Goal: Transaction & Acquisition: Purchase product/service

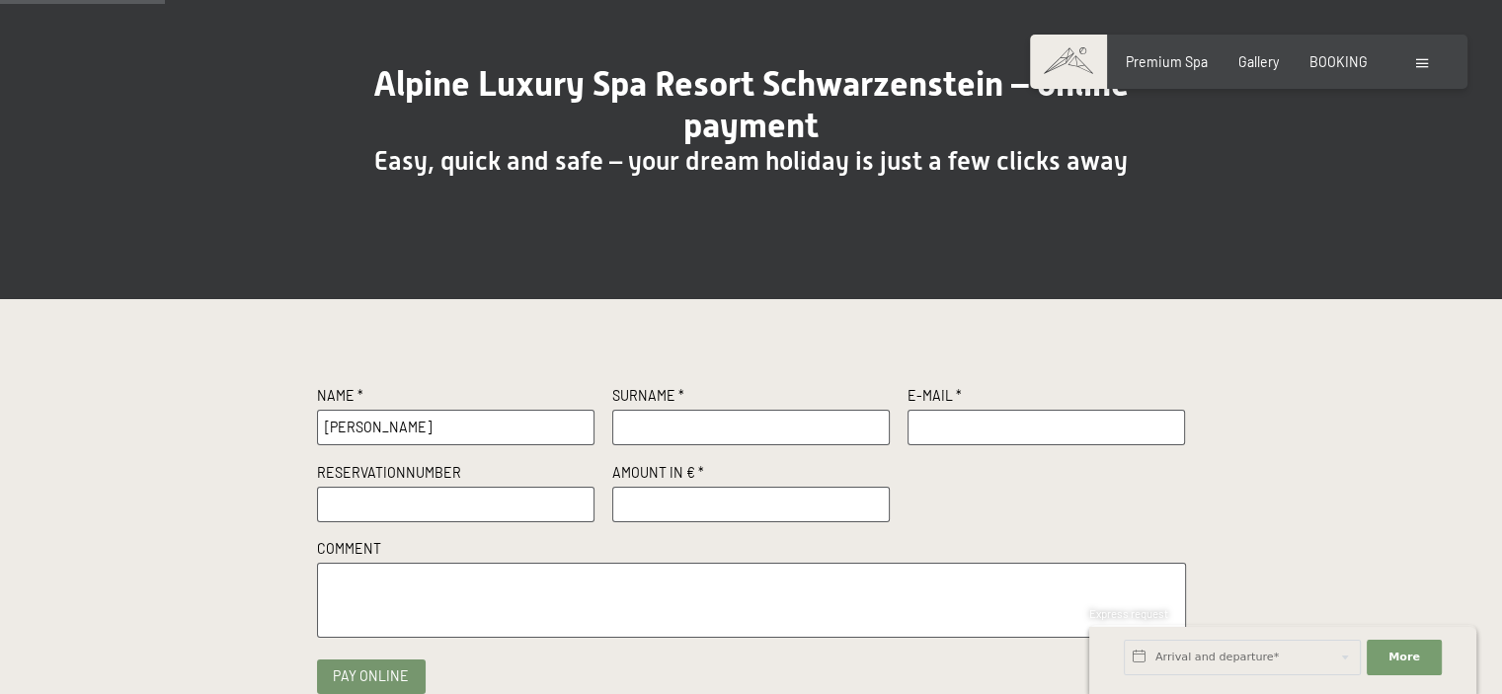
type input "[PERSON_NAME]"
type input "Geunens"
click at [1000, 439] on input "g" at bounding box center [1046, 428] width 278 height 36
type input "[EMAIL_ADDRESS][DOMAIN_NAME]"
click at [403, 491] on input "text" at bounding box center [456, 505] width 278 height 36
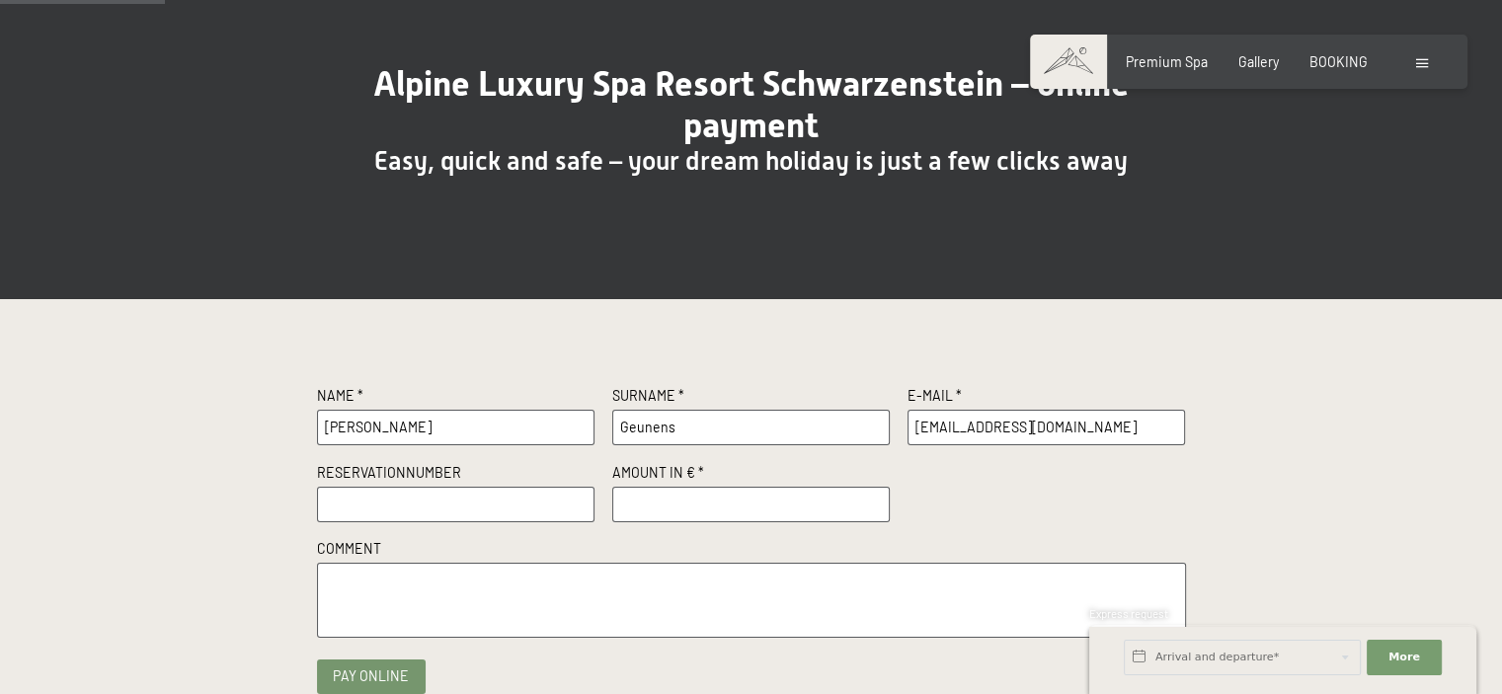
paste input "R19558/2025"
type input "R19558/2025"
click at [660, 495] on input "number" at bounding box center [751, 505] width 278 height 36
type input "10000"
paste textarea "Offer No. R19558/2025 from 25.08.2025"
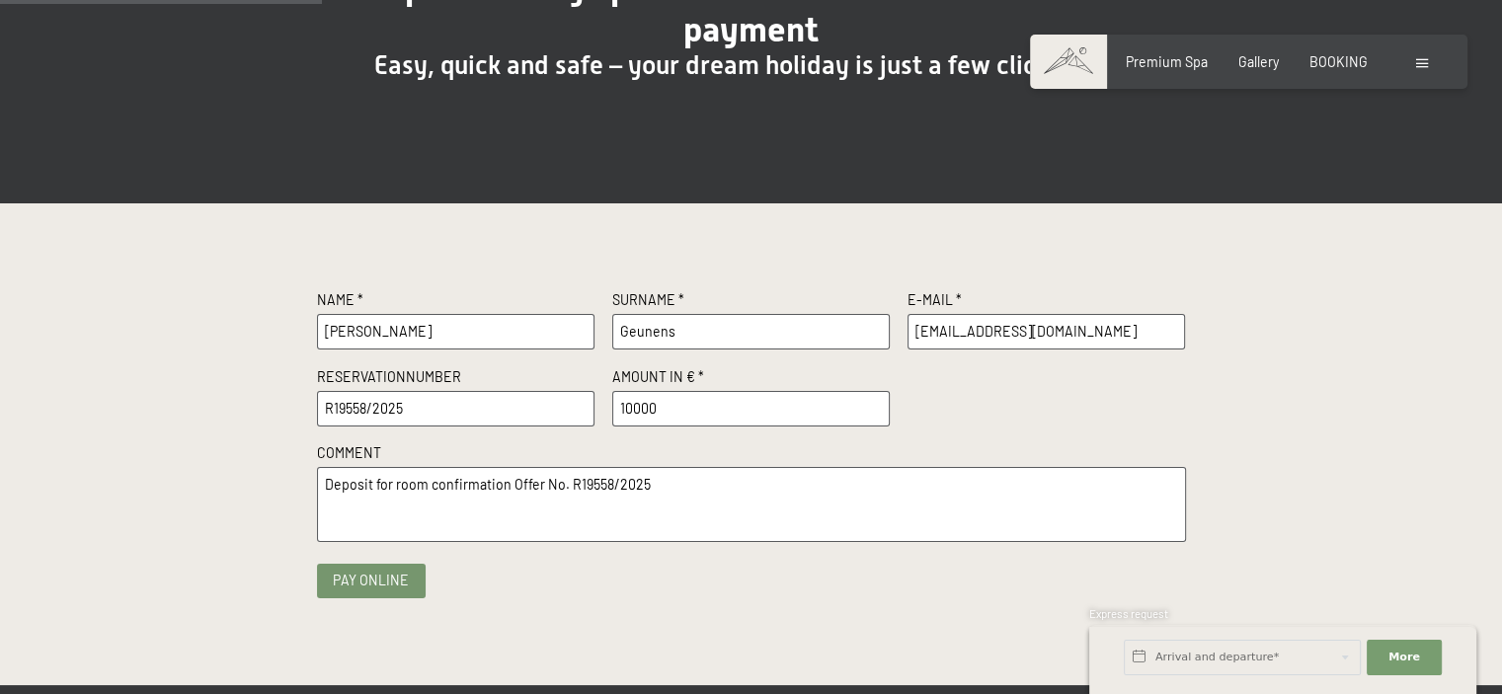
scroll to position [395, 0]
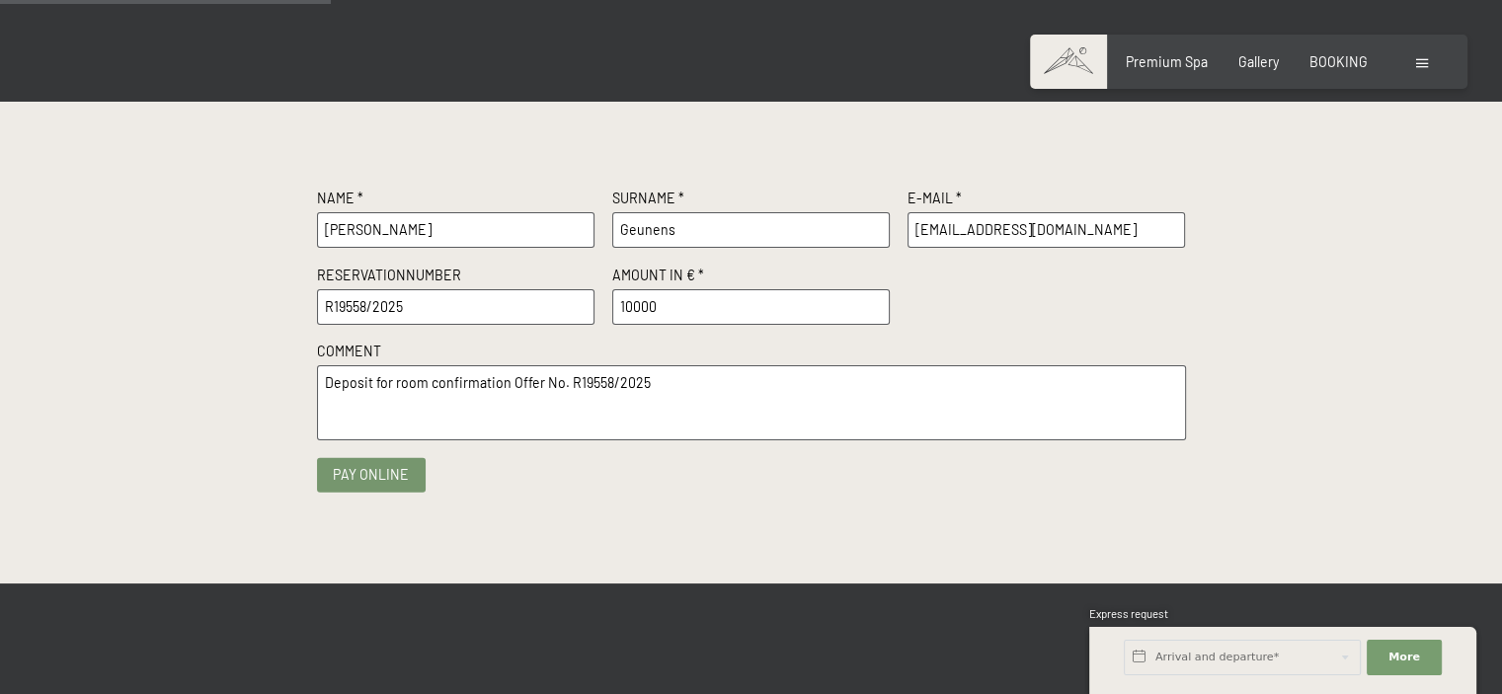
type textarea "Deposit for room confirmation Offer No. R19558/2025"
click at [371, 461] on button "Pay online" at bounding box center [371, 474] width 109 height 35
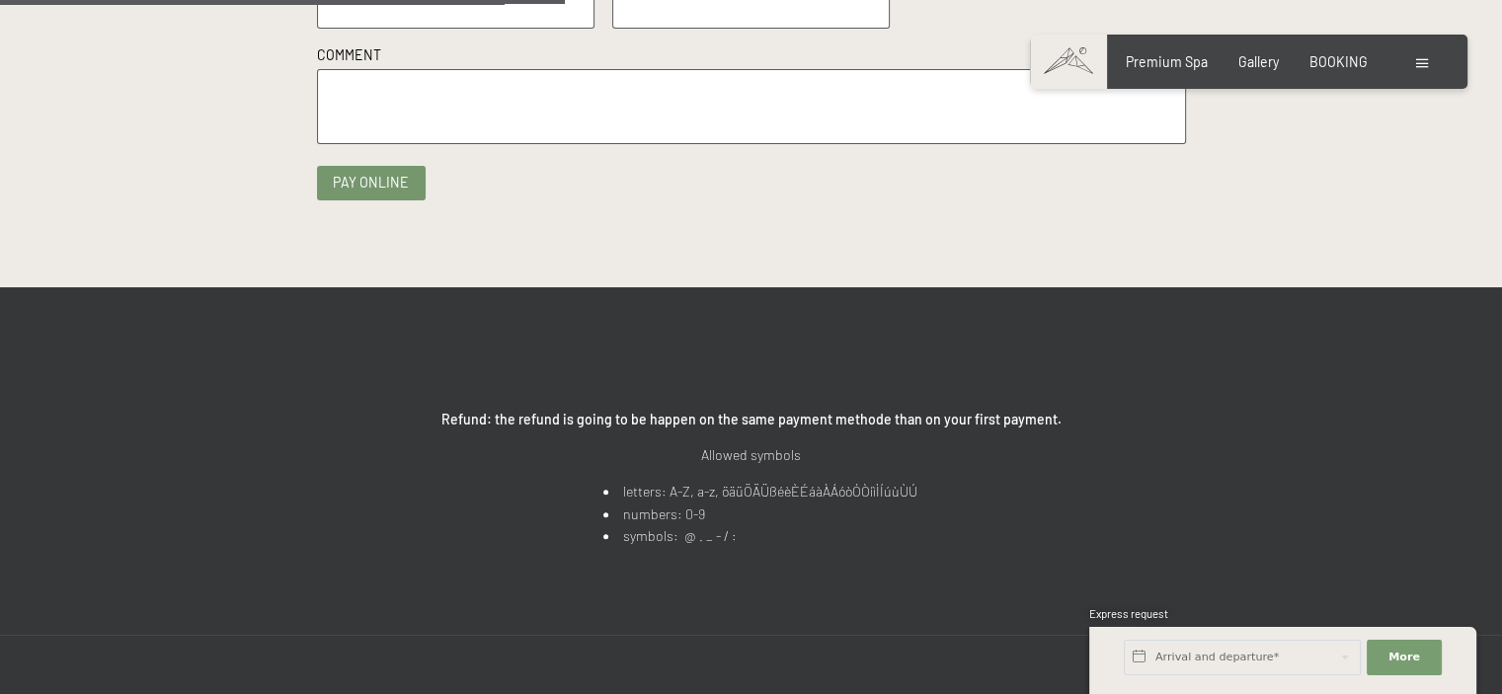
scroll to position [494, 0]
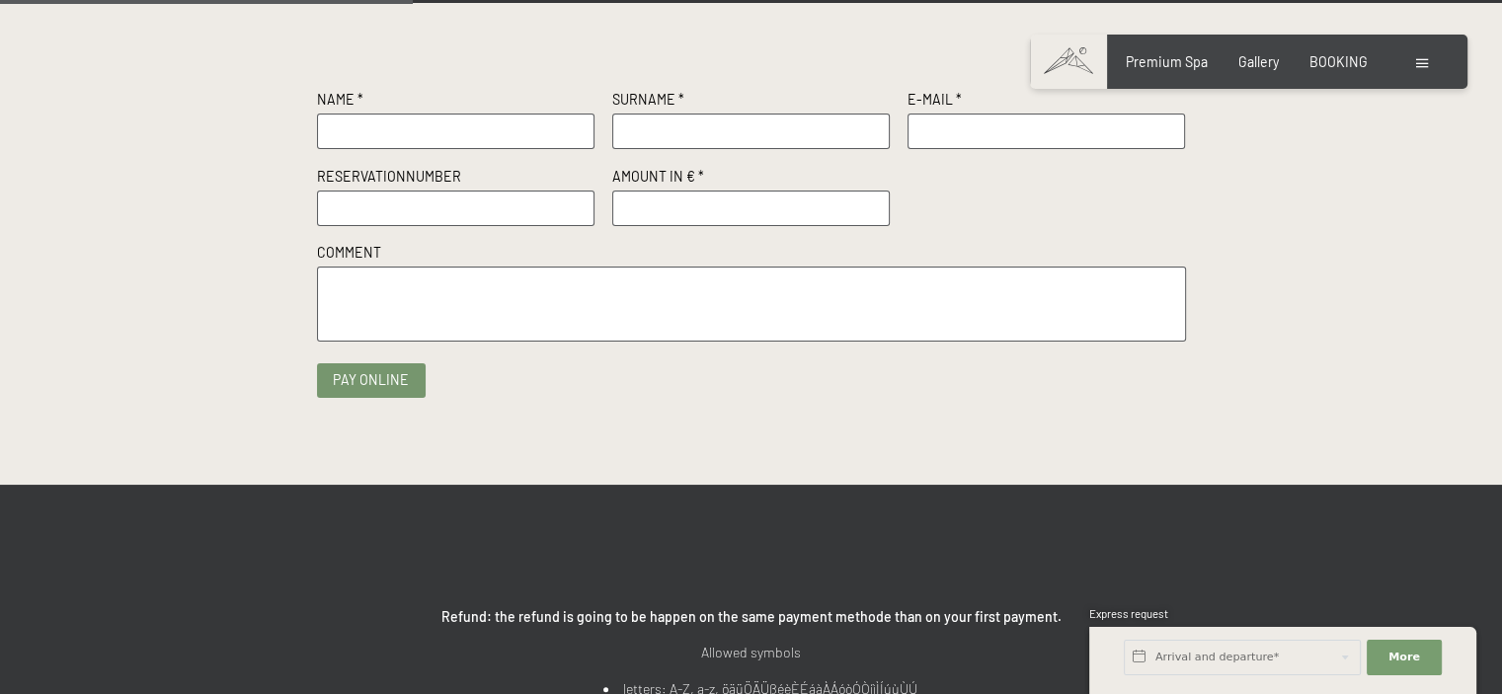
drag, startPoint x: 639, startPoint y: 217, endPoint x: 665, endPoint y: 203, distance: 30.0
click at [646, 212] on input "number" at bounding box center [751, 209] width 278 height 36
type input "1000"
click at [1118, 231] on div "Name * Surname * E-Mail * Reservationnumber Amount in € * 1000 Comment" at bounding box center [751, 215] width 869 height 251
click at [444, 141] on input "text" at bounding box center [456, 132] width 278 height 36
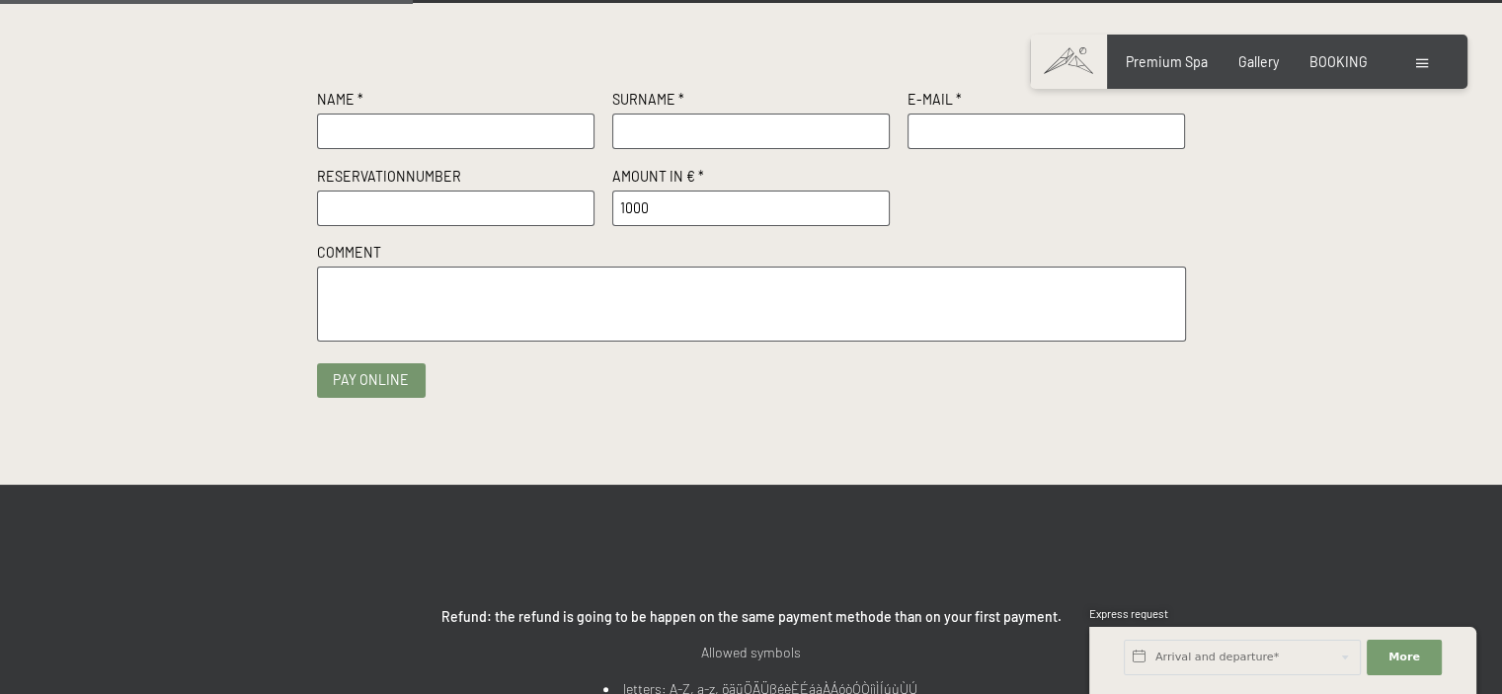
type input "Laurent"
click at [628, 149] on div "Name * Laurent Surname * E-Mail * Reservationnumber Amount in € * 1000 Comment" at bounding box center [751, 215] width 869 height 251
click at [642, 139] on input "text" at bounding box center [751, 132] width 278 height 36
type input "Geunens"
click at [953, 117] on input "text" at bounding box center [1046, 132] width 278 height 36
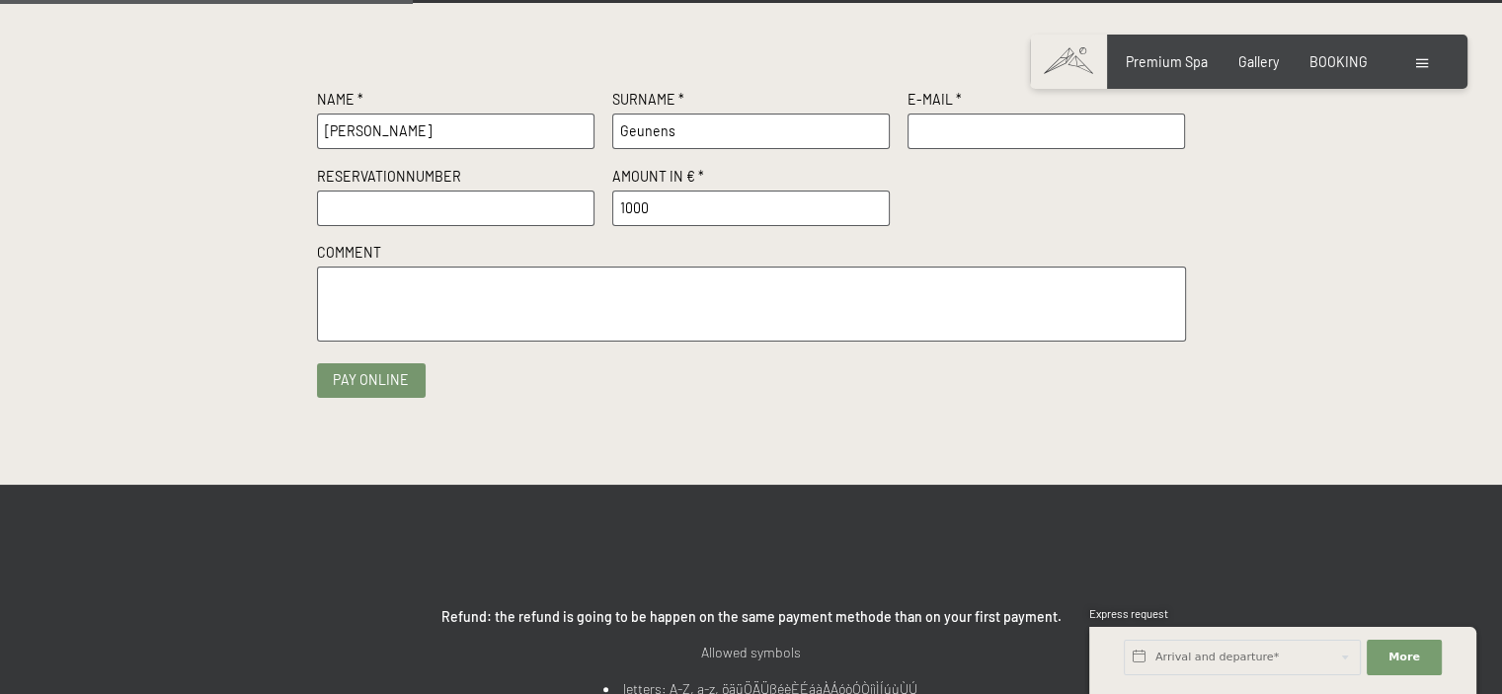
type input "geunens.laurent@gmail.com"
click at [1145, 189] on div "Name * Laurent Surname * Geunens E-Mail * geunens.laurent@gmail.com Reservation…" at bounding box center [751, 215] width 869 height 251
click at [425, 225] on div "Name * Laurent Surname * Geunens E-Mail * geunens.laurent@gmail.com Reservation…" at bounding box center [751, 215] width 869 height 251
click at [432, 204] on input "text" at bounding box center [456, 209] width 278 height 36
paste input "R19558/2025"
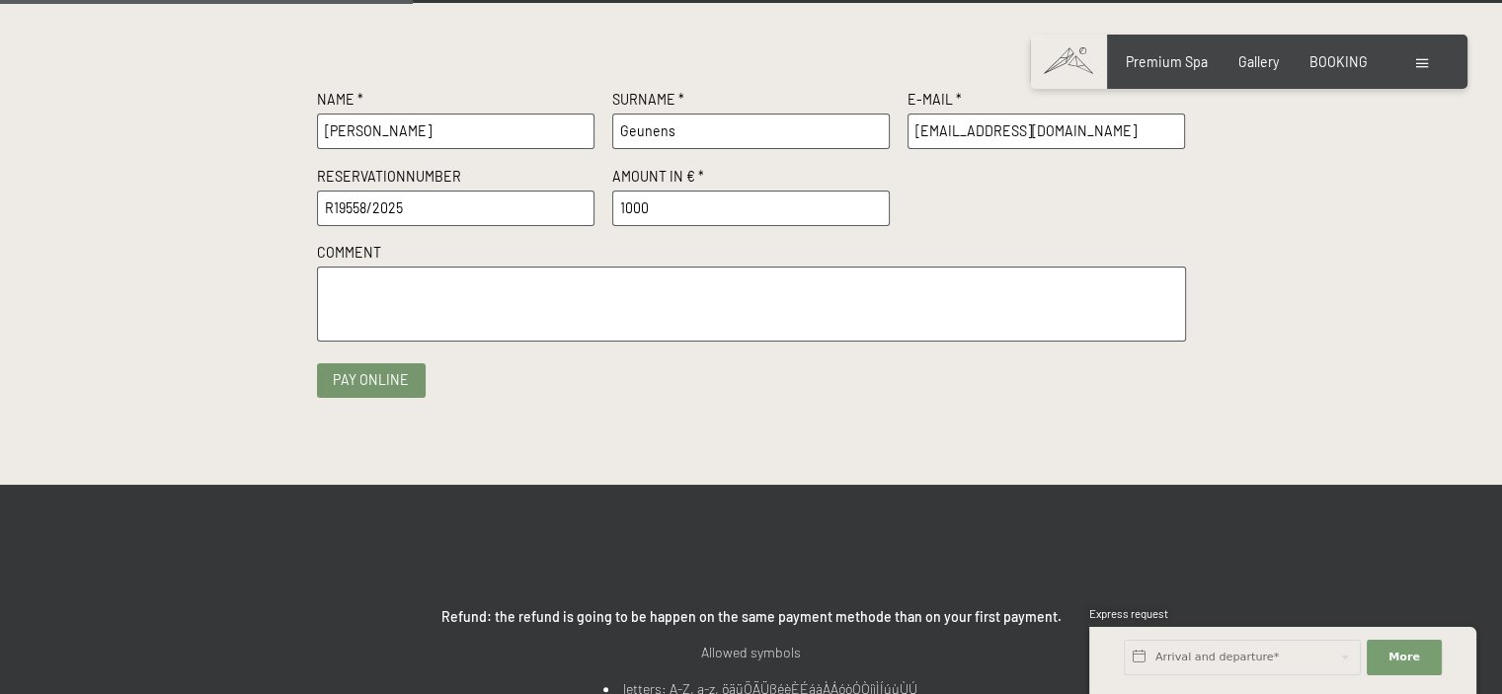
type input "R19558/2025"
click at [379, 283] on textarea at bounding box center [751, 304] width 869 height 74
type textarea "r"
type textarea "e"
paste textarea "R19558/2025"
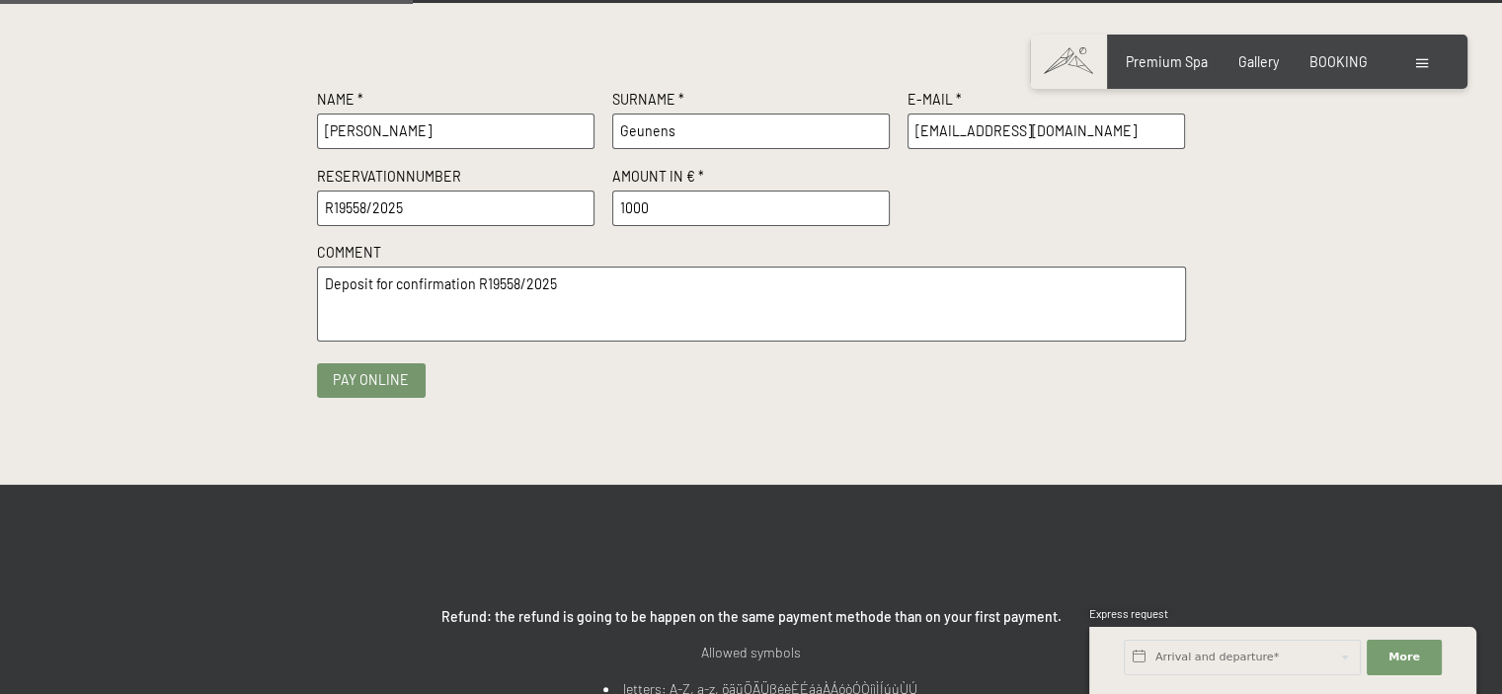
click at [586, 311] on textarea "Deposit for confirmation R19558/2025" at bounding box center [751, 304] width 869 height 74
click at [597, 299] on textarea "Deposit for confirmation R19558/2025" at bounding box center [751, 304] width 869 height 74
type textarea "Deposit for confirmation R19558/2025"
click at [353, 368] on button "Pay online" at bounding box center [371, 375] width 109 height 35
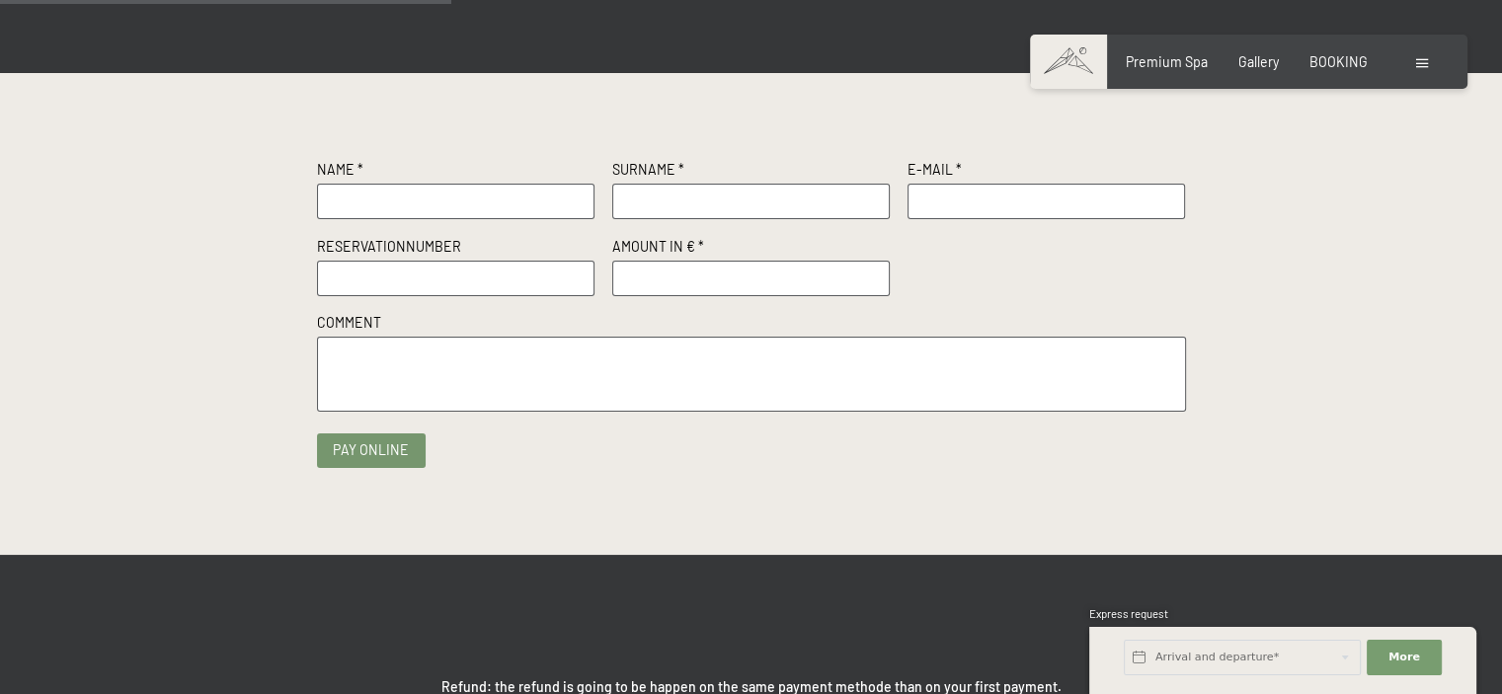
scroll to position [296, 0]
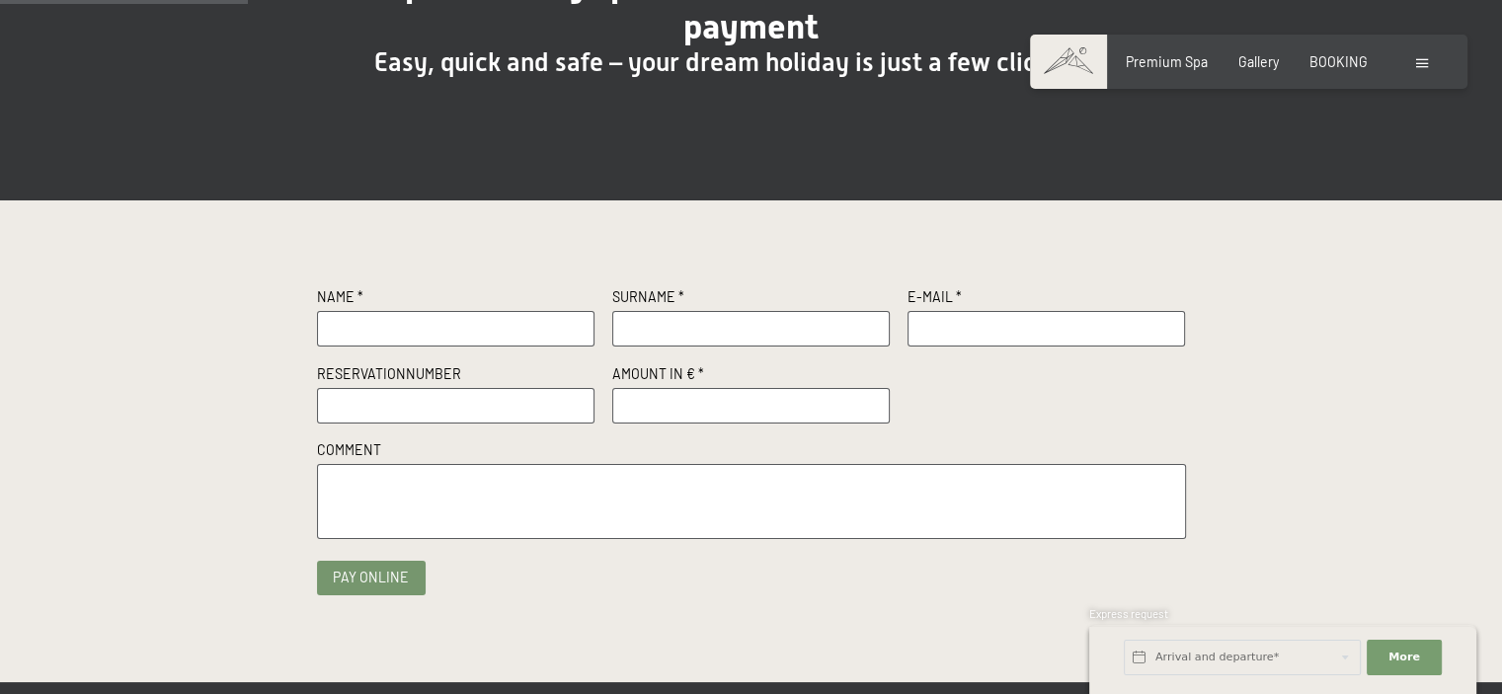
click at [383, 328] on input "text" at bounding box center [456, 329] width 278 height 36
type input "[PERSON_NAME]"
type input "Geunens"
type input "g"
type input "r"
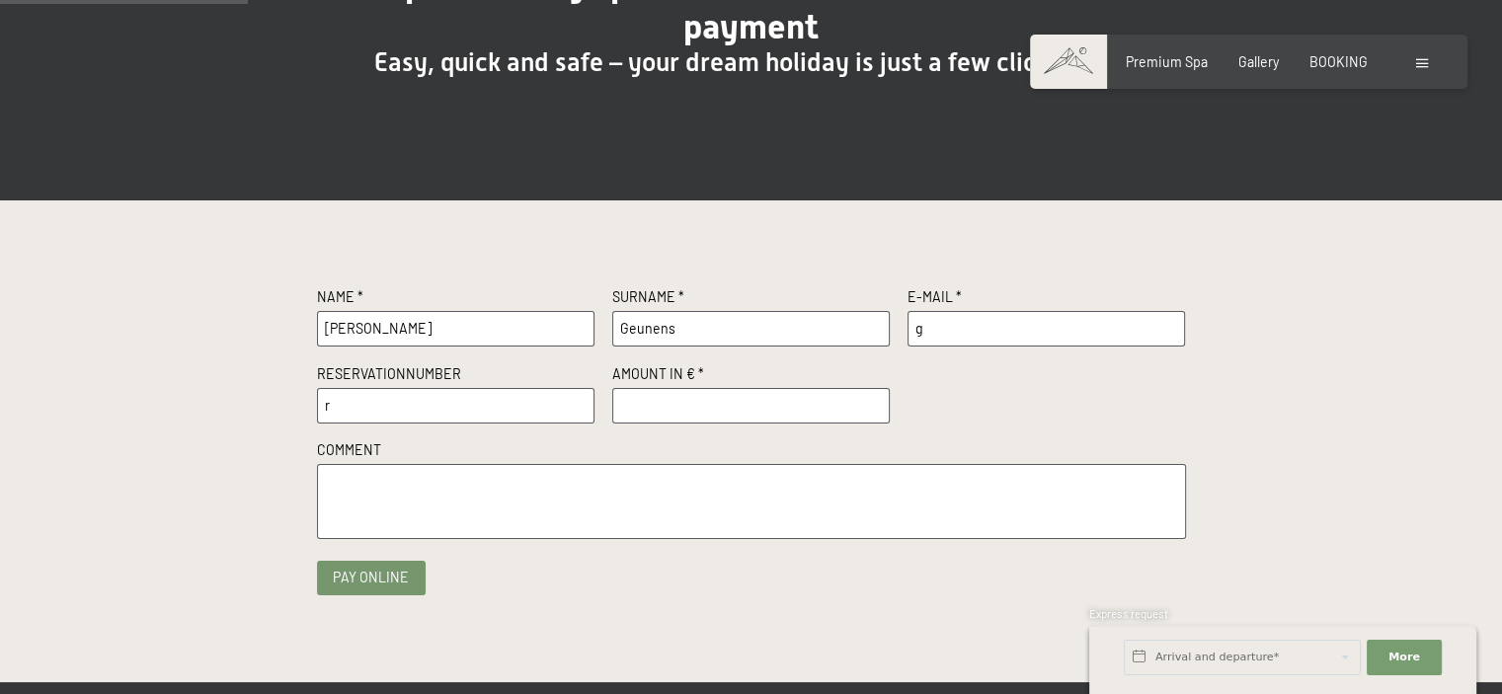
click at [943, 327] on input "g" at bounding box center [1046, 329] width 278 height 36
type input "geunens.laurent@gmail.com"
click at [389, 407] on input "r" at bounding box center [456, 406] width 278 height 36
click at [389, 408] on input "r" at bounding box center [456, 406] width 278 height 36
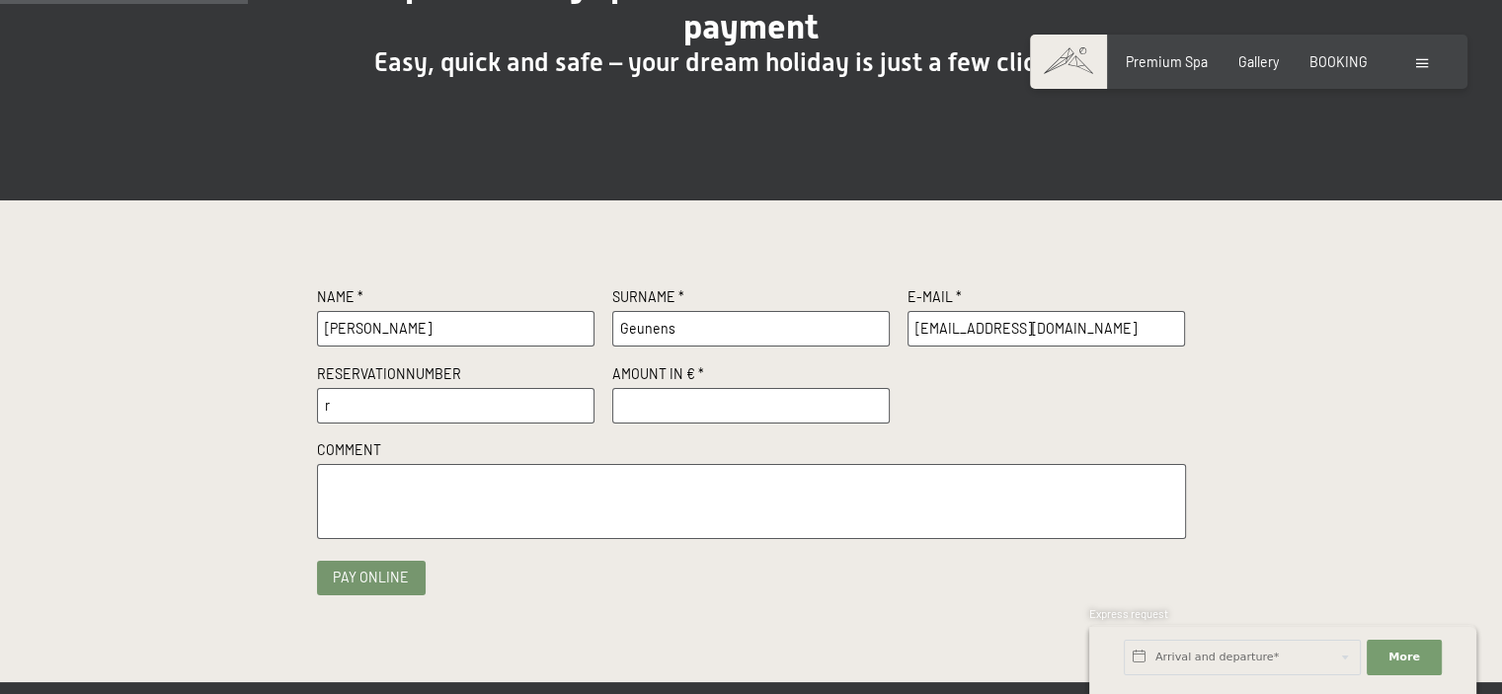
paste input "R19558/2025"
type input "R19558/2025"
click at [719, 404] on span "Consent to marketing activities*" at bounding box center [671, 404] width 223 height 20
click at [550, 404] on input "Consent to marketing activities*" at bounding box center [540, 404] width 20 height 20
click at [719, 404] on span "Consent to marketing activities*" at bounding box center [671, 404] width 223 height 20
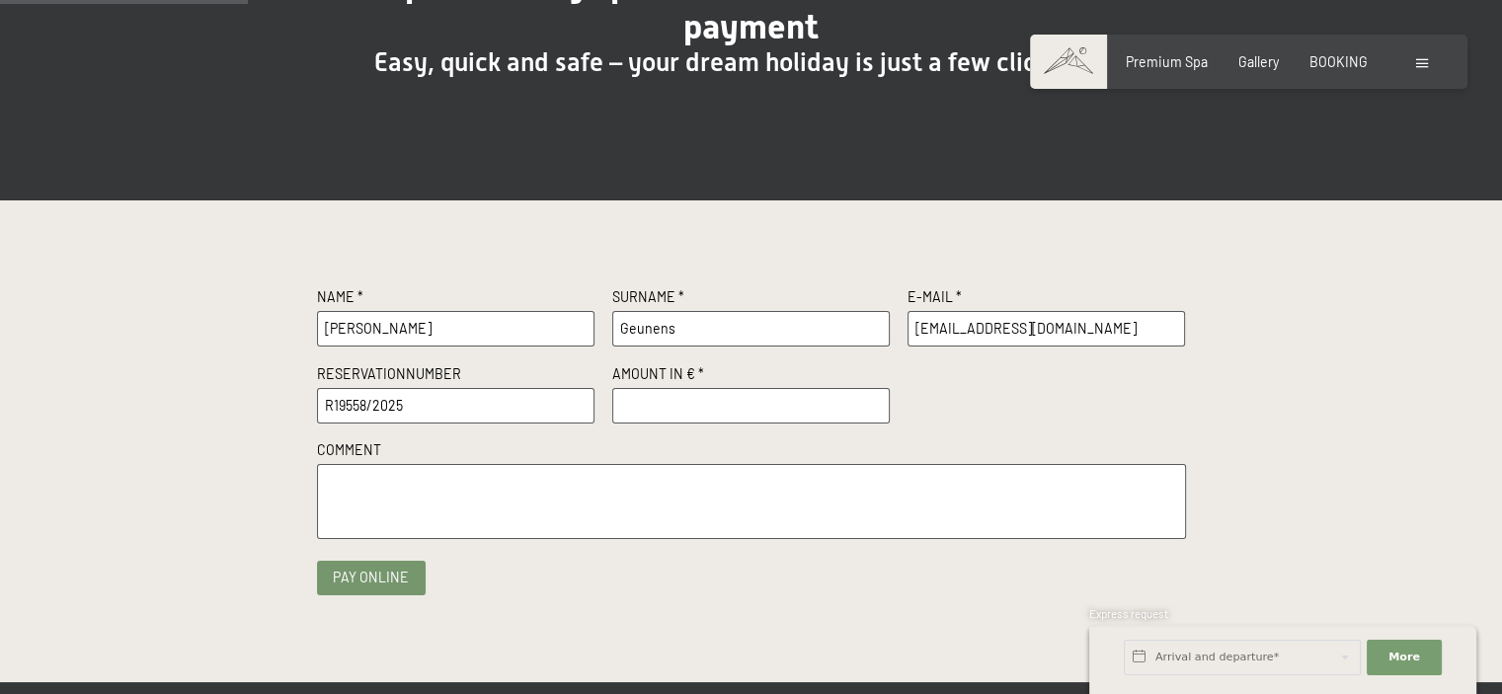
click at [550, 404] on input "Consent to marketing activities*" at bounding box center [540, 404] width 20 height 20
checkbox input "false"
click at [788, 418] on input "number" at bounding box center [751, 406] width 278 height 36
type input "1000"
paste textarea "R19558/2025"
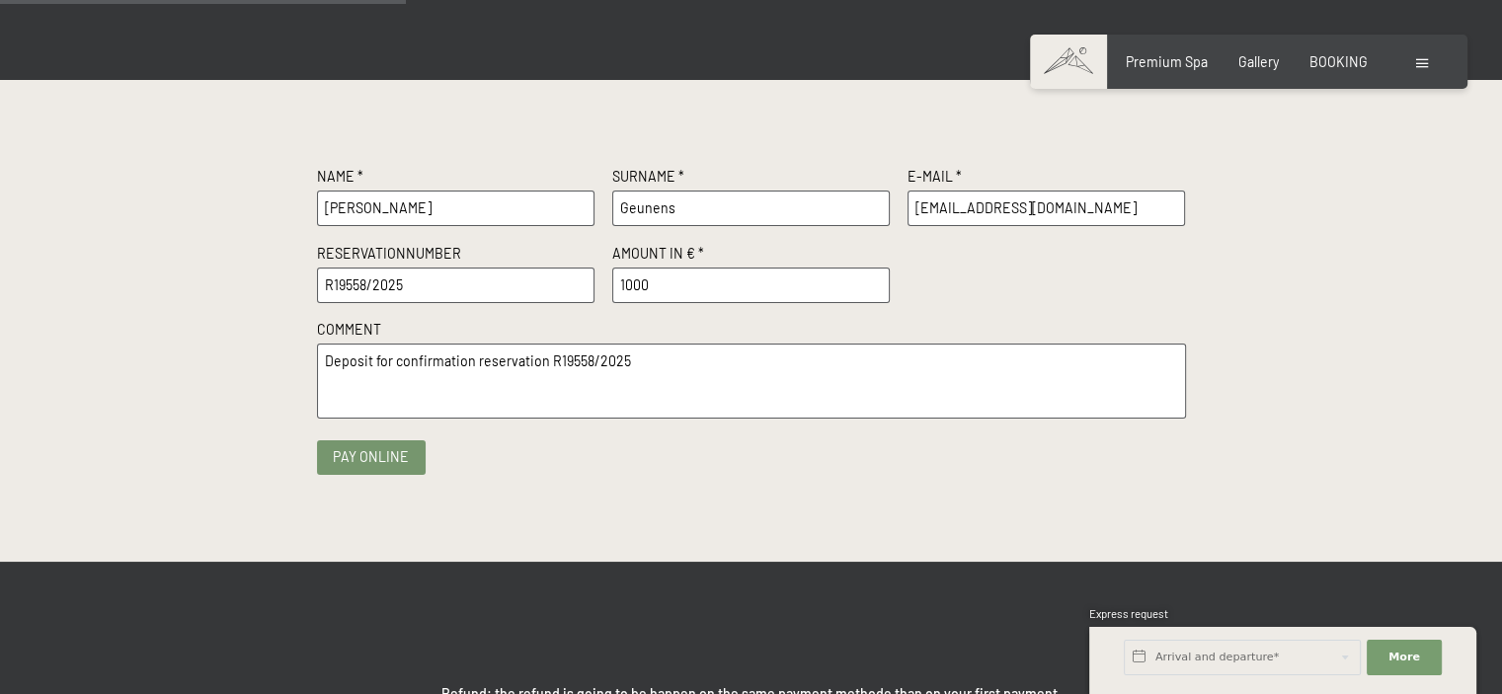
scroll to position [494, 0]
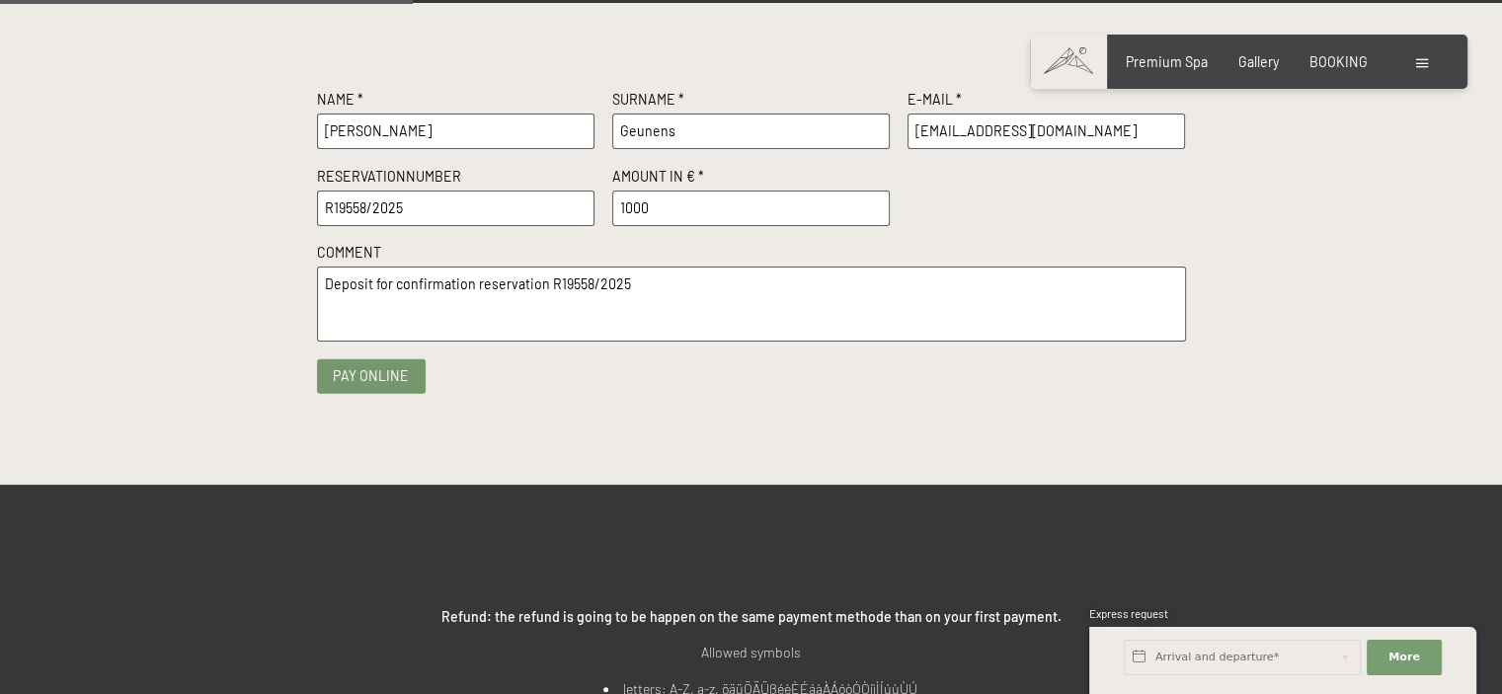
type textarea "Deposit for confirmation reservation R19558/2025"
click at [391, 378] on button "Pay online" at bounding box center [371, 375] width 109 height 35
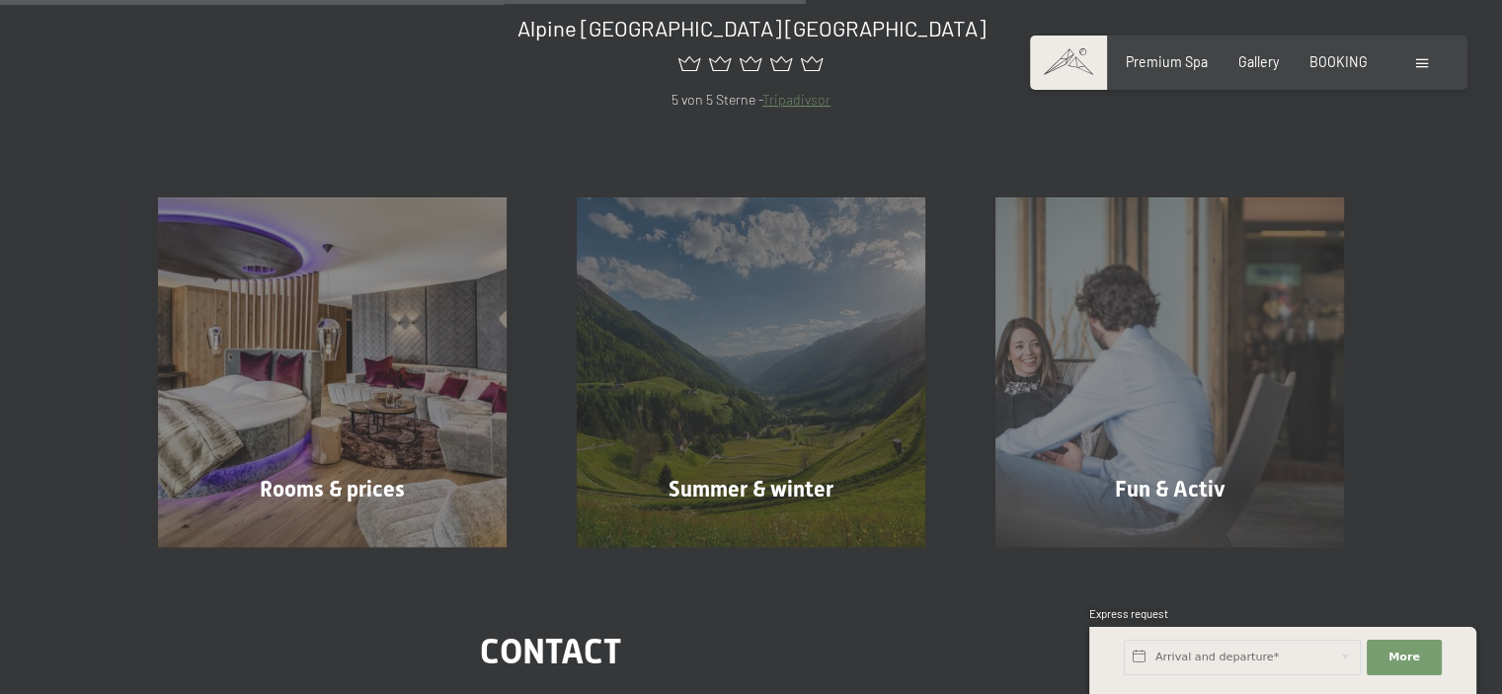
scroll to position [691, 0]
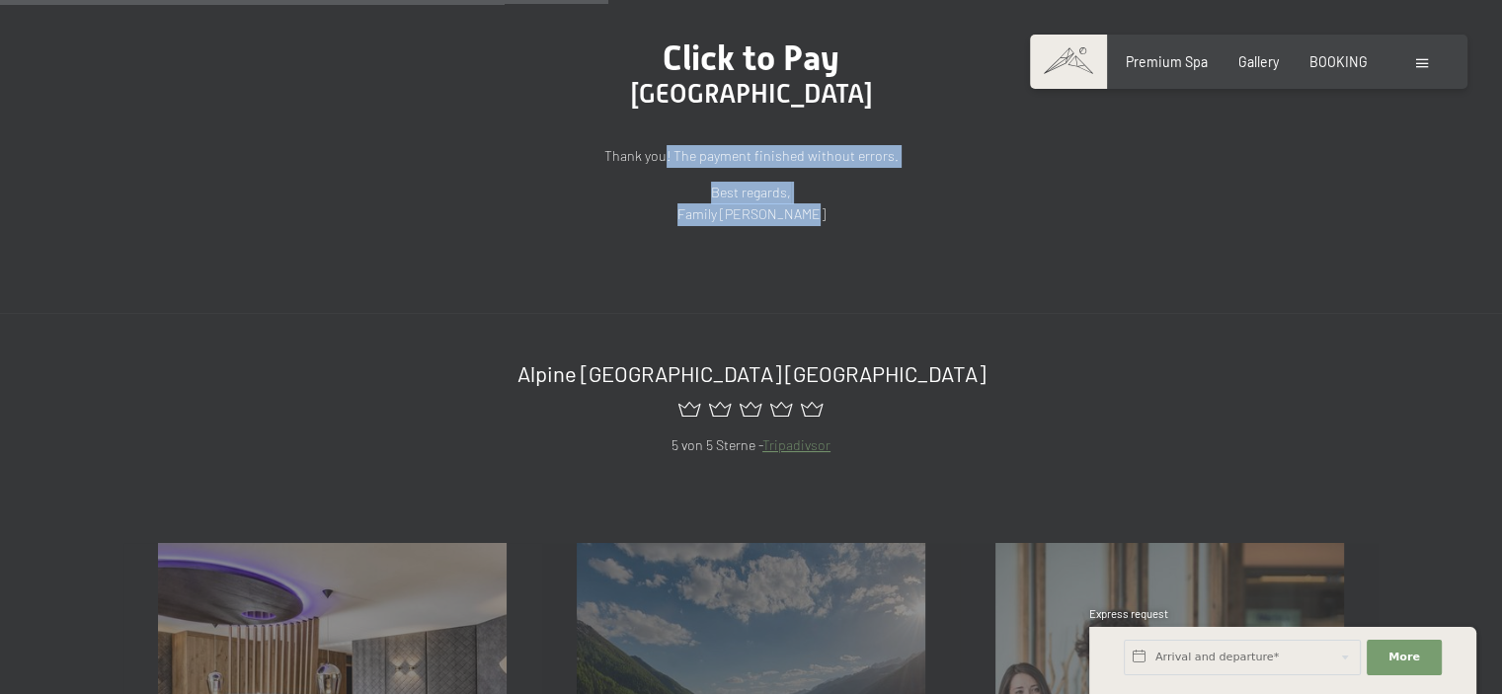
drag, startPoint x: 667, startPoint y: 159, endPoint x: 867, endPoint y: 224, distance: 209.8
click at [867, 224] on div "Thank you! The payment finished without errors. Best regards, Family Zimmerhofer" at bounding box center [751, 185] width 869 height 81
click at [867, 224] on p "Best regards, Family Zimmerhofer" at bounding box center [751, 204] width 869 height 44
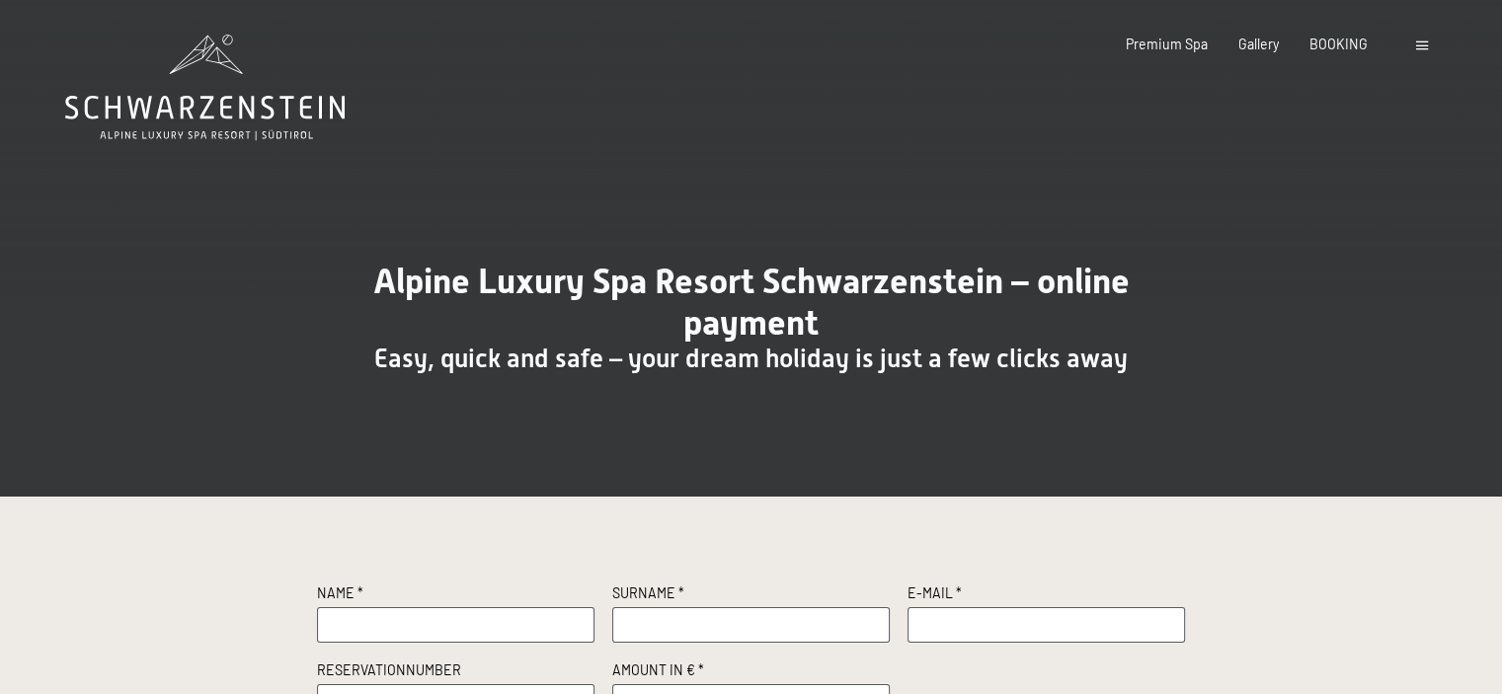
click at [415, 638] on input "text" at bounding box center [456, 625] width 278 height 36
type input "[PERSON_NAME]"
click at [660, 620] on input "text" at bounding box center [751, 625] width 278 height 36
type input "Geunens"
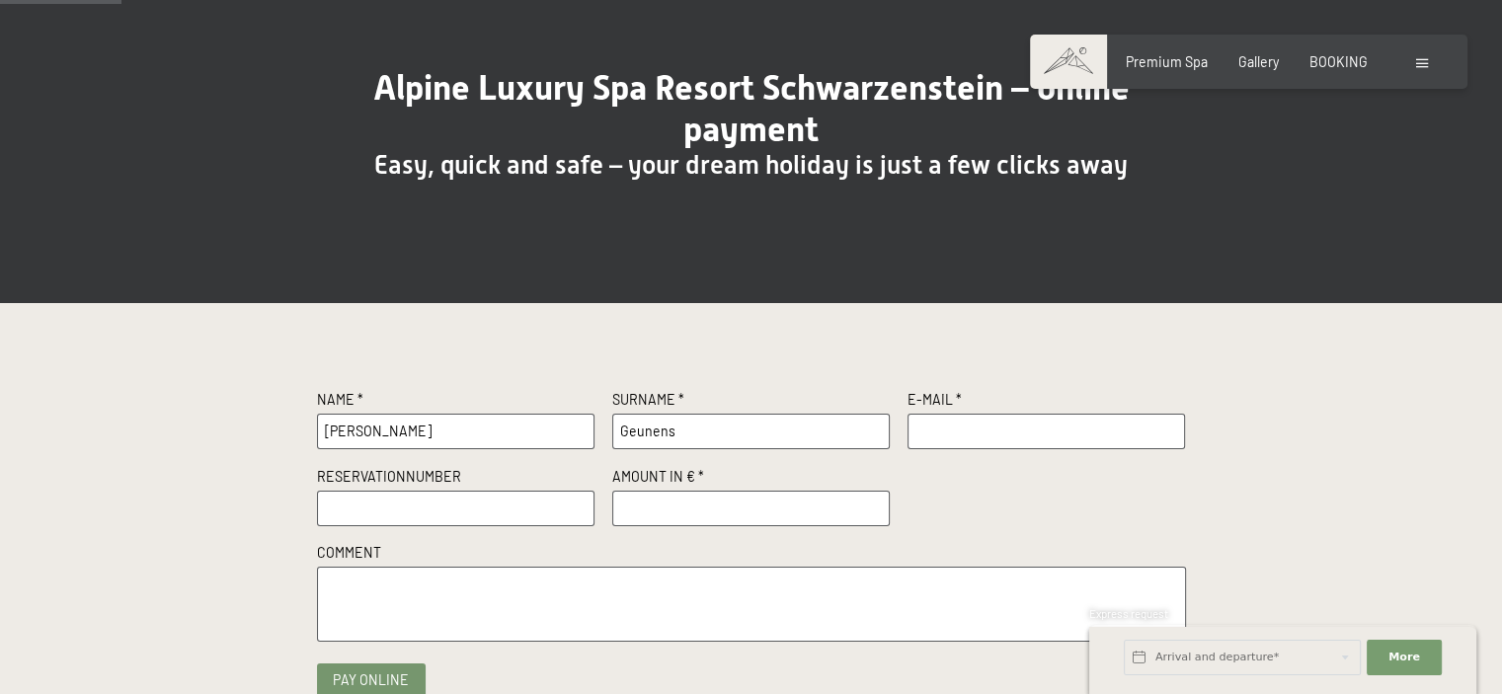
scroll to position [197, 0]
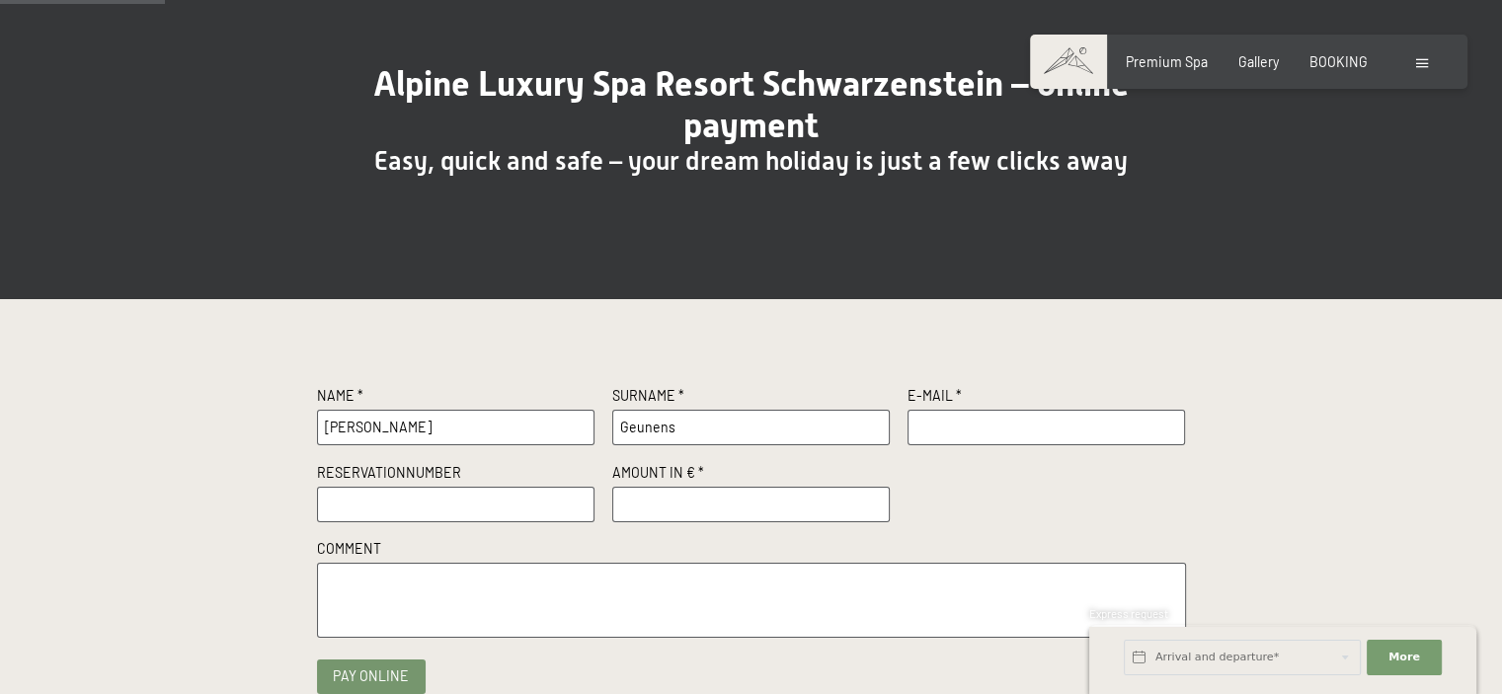
click at [957, 430] on input "text" at bounding box center [1046, 428] width 278 height 36
type input "[EMAIL_ADDRESS][DOMAIN_NAME]"
click at [379, 510] on input "text" at bounding box center [456, 505] width 278 height 36
paste input "R19580/2025"
type input "R19580/2025"
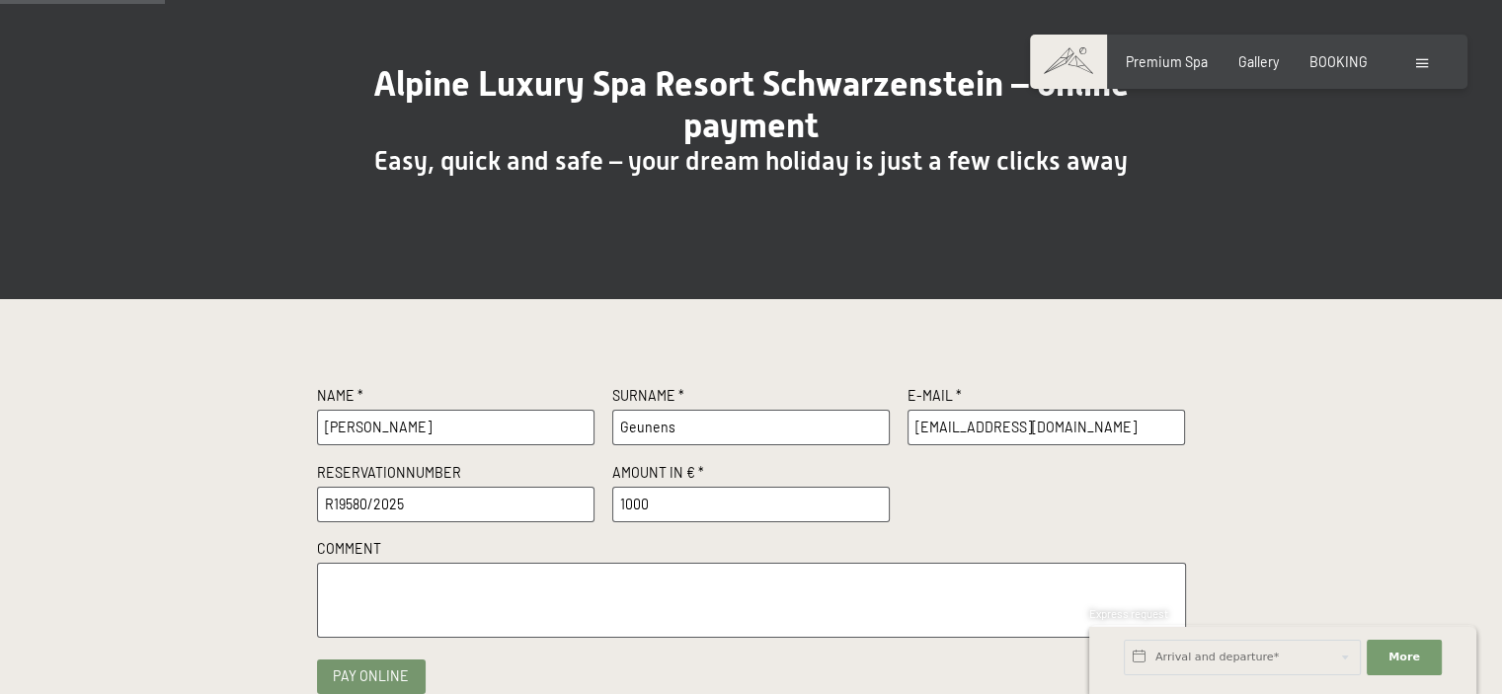
type input "1000"
paste textarea "R19580/2025"
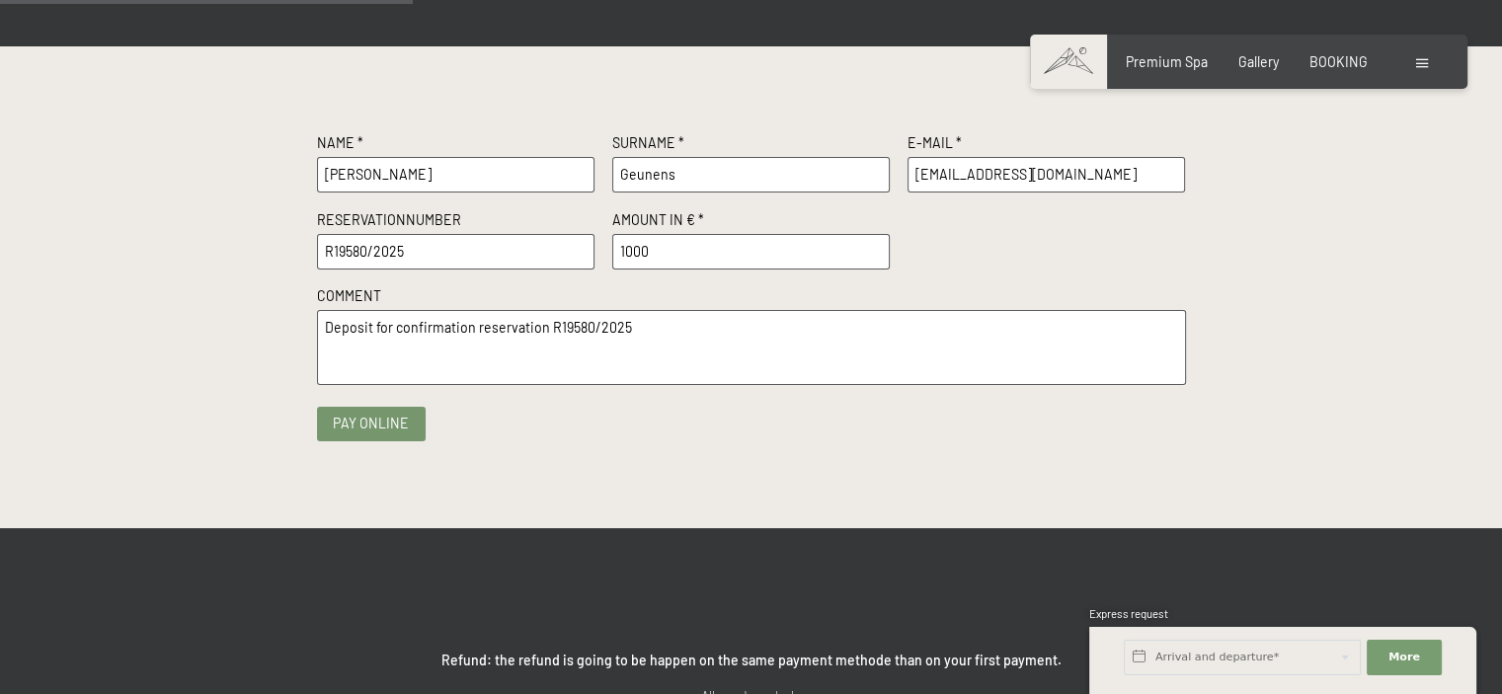
scroll to position [494, 0]
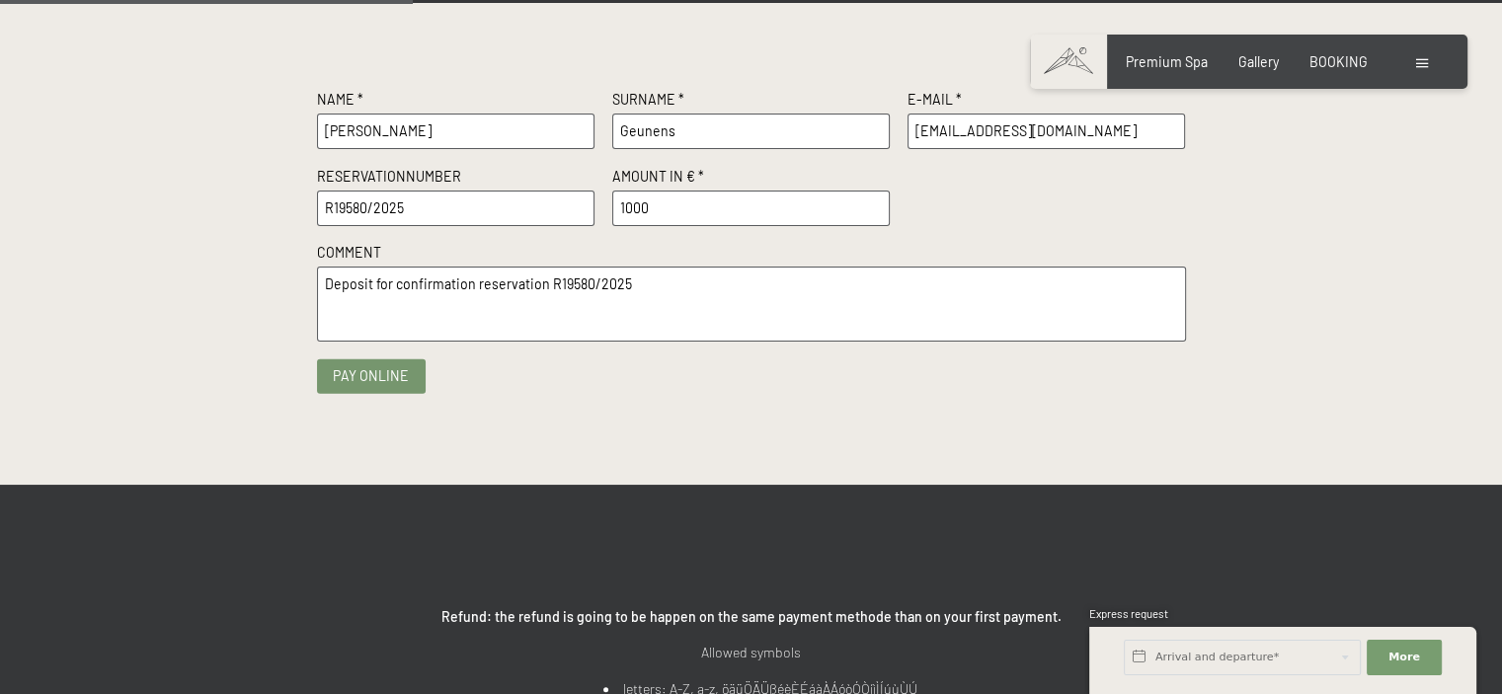
type textarea "Deposit for confirmation reservation R19580/2025"
click at [388, 382] on button "Pay online" at bounding box center [371, 375] width 109 height 35
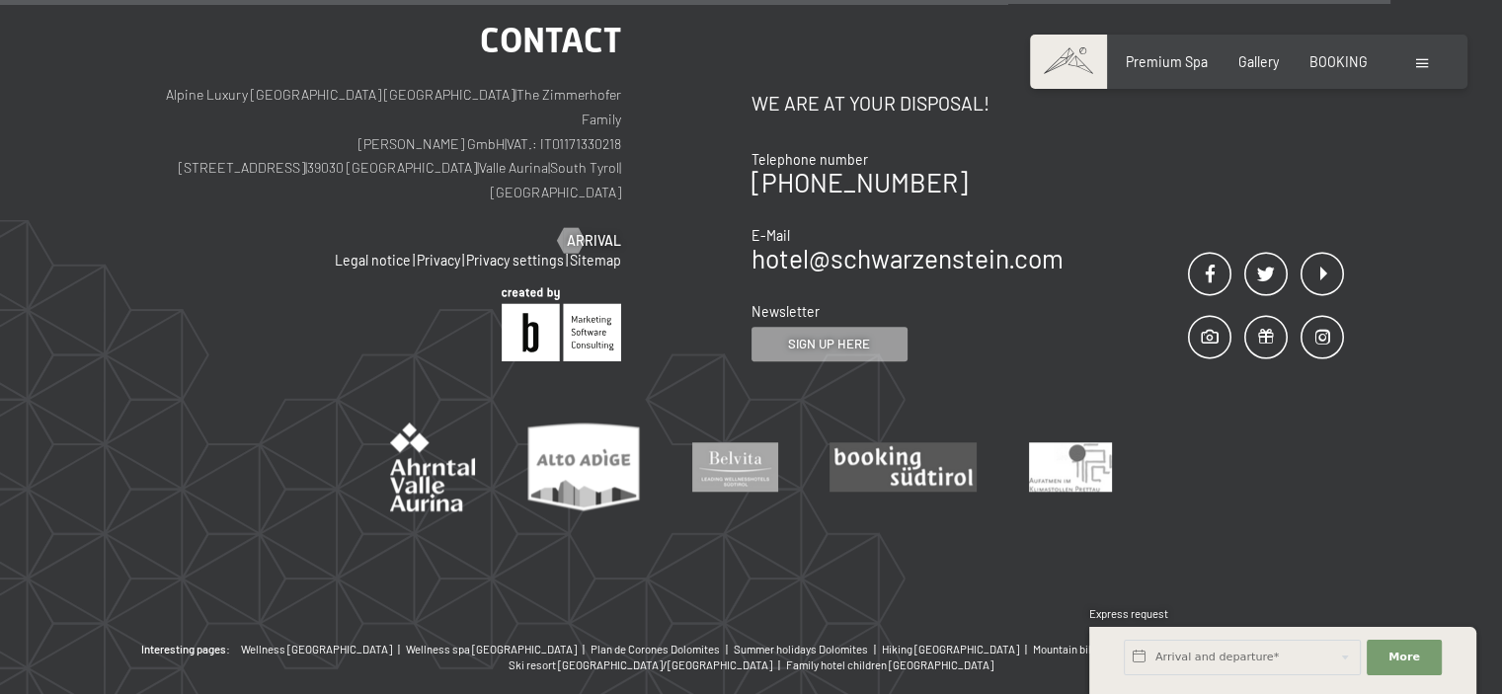
scroll to position [1706, 0]
